Goal: Find contact information: Find contact information

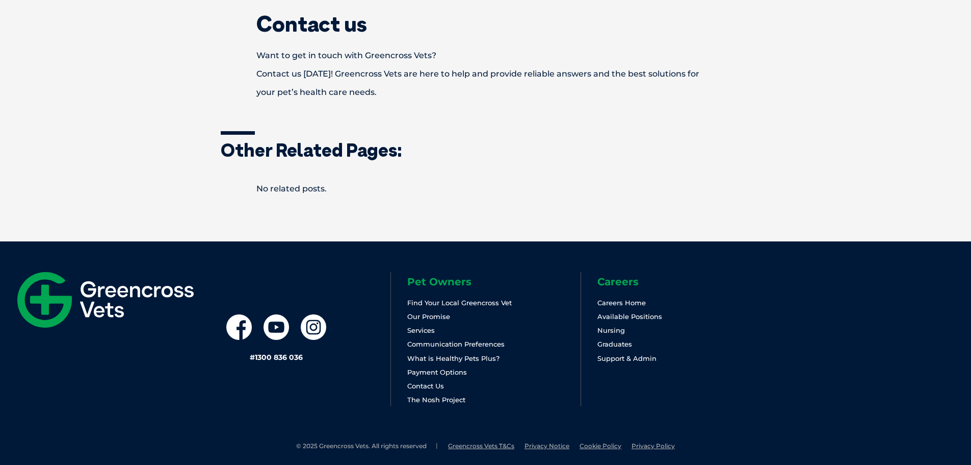
scroll to position [380, 0]
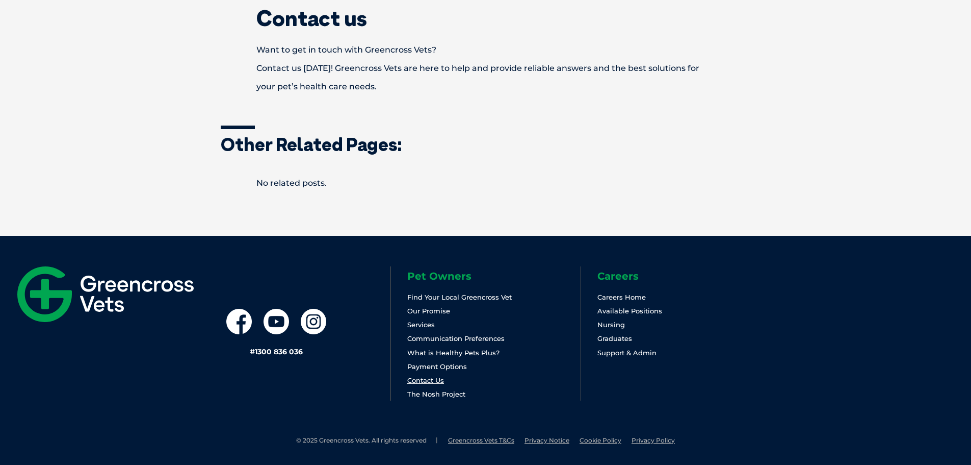
click at [439, 380] on link "Contact Us" at bounding box center [425, 380] width 37 height 8
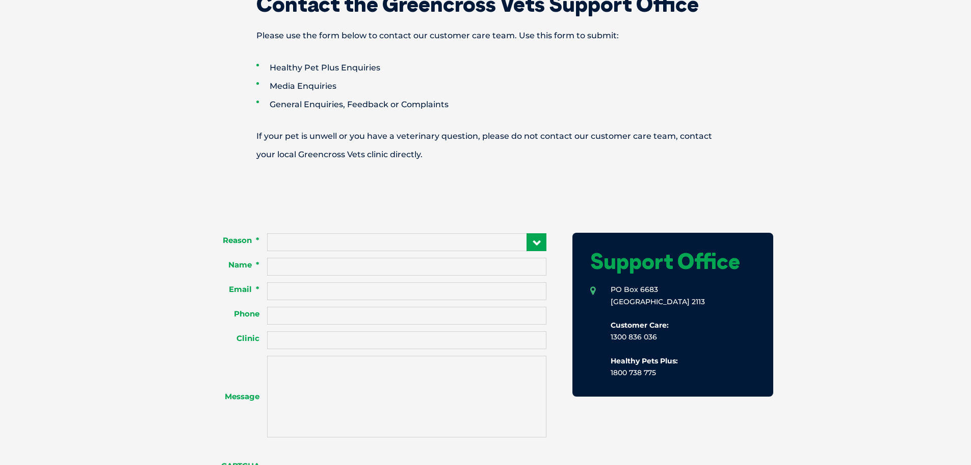
scroll to position [612, 0]
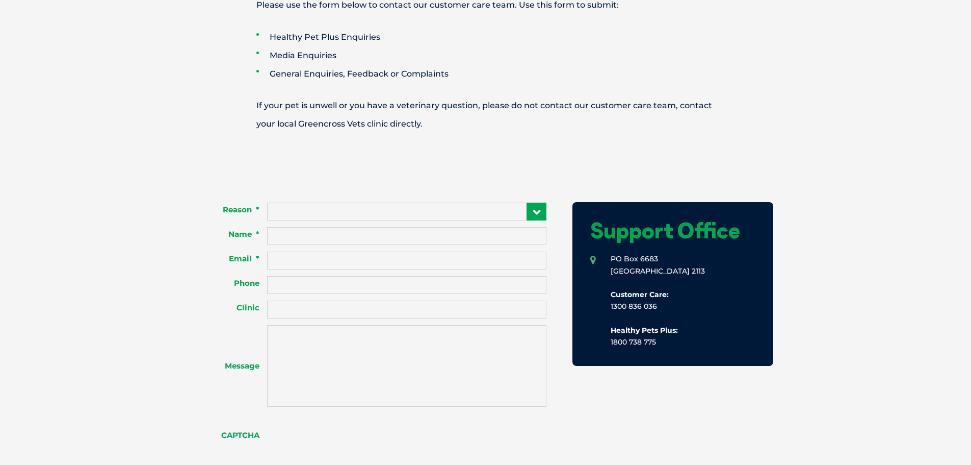
drag, startPoint x: 610, startPoint y: 306, endPoint x: 657, endPoint y: 310, distance: 47.6
click at [657, 310] on li "PO Box 6683 NORTH RYDE NSW 2113 Customer Care: 1300 836 036 Healthy Pets Plus: …" at bounding box center [672, 300] width 165 height 95
copy li "1300 836 036"
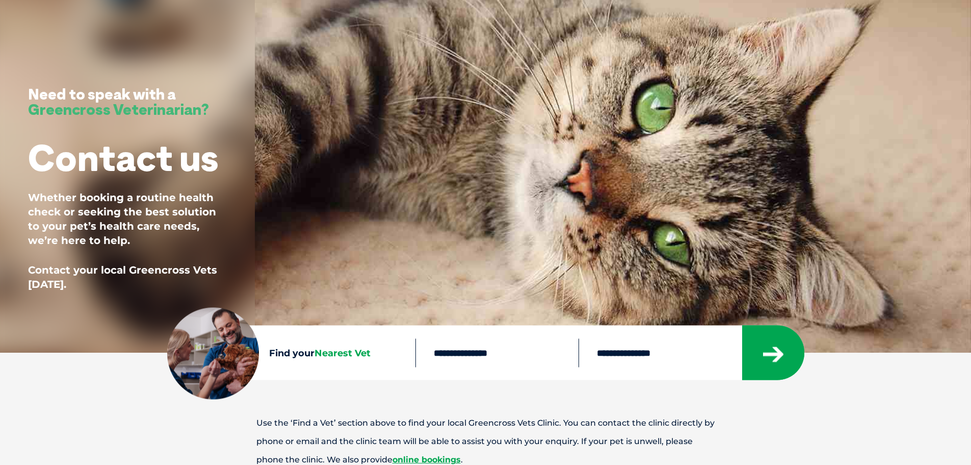
scroll to position [0, 0]
